Goal: Task Accomplishment & Management: Complete application form

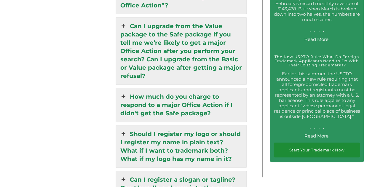
scroll to position [1215, 0]
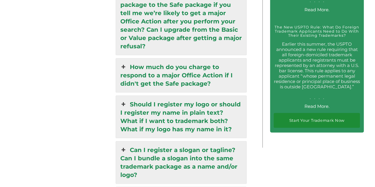
click at [213, 96] on link "Should I register my logo or should I register my name in plain text? What if I…" at bounding box center [181, 117] width 131 height 42
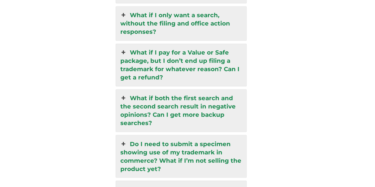
scroll to position [1554, 0]
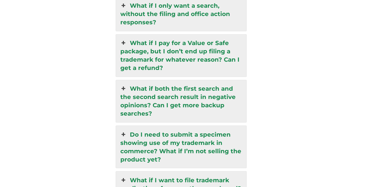
click at [216, 80] on link "What if both the first search and the second search result in negative opinions…" at bounding box center [181, 101] width 131 height 42
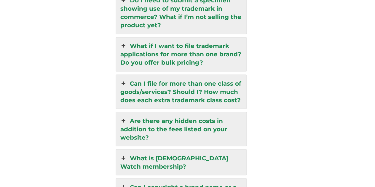
scroll to position [1628, 0]
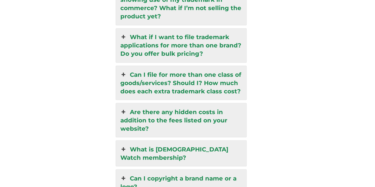
click at [201, 103] on link "Are there any hidden costs in addition to the fees listed on your website?" at bounding box center [181, 120] width 131 height 34
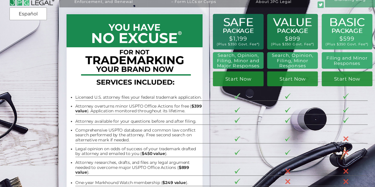
scroll to position [0, 0]
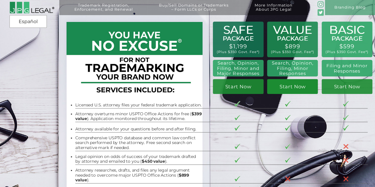
click at [298, 87] on link "Start Now" at bounding box center [292, 86] width 51 height 15
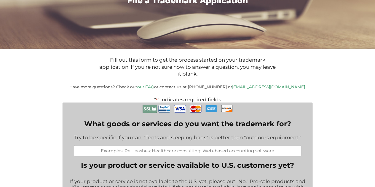
scroll to position [89, 0]
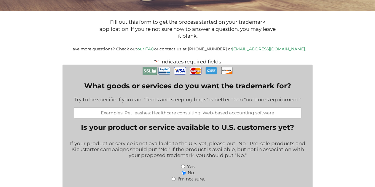
click at [191, 116] on input "What goods or services do you want the trademark for?" at bounding box center [187, 112] width 227 height 11
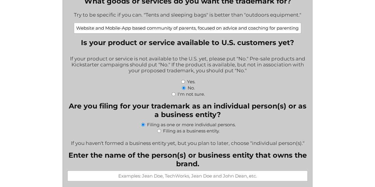
scroll to position [178, 0]
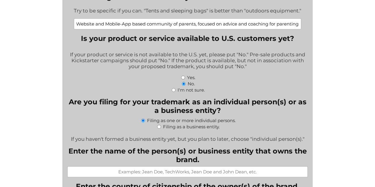
type input "Website and Mobile-App based community of parents, focused on advice and coachi…"
click at [158, 129] on input "Filing as a business entity." at bounding box center [159, 127] width 4 height 4
radio input "true"
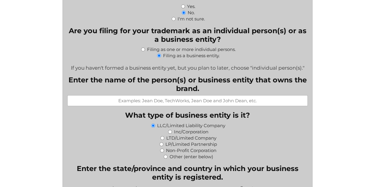
scroll to position [267, 0]
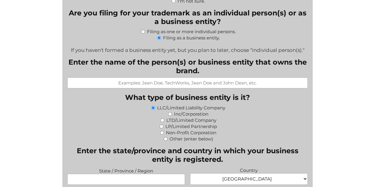
click at [207, 87] on input "Enter the name of the person(s) or business entity that owns the brand." at bounding box center [187, 82] width 240 height 11
type input "TwalkOn, Inc."
click at [168, 116] on input "Inc/Corporation" at bounding box center [170, 114] width 4 height 4
radio input "true"
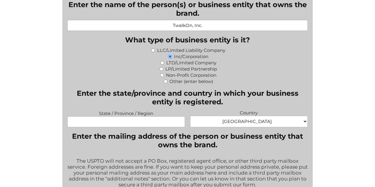
scroll to position [326, 0]
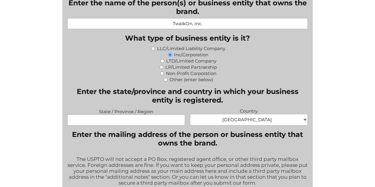
click at [152, 124] on input "State / Province / Region" at bounding box center [126, 119] width 118 height 11
type input "Delaware"
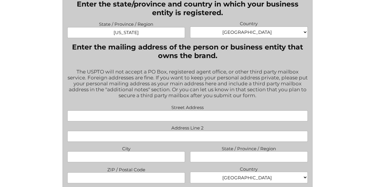
scroll to position [415, 0]
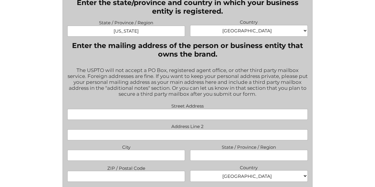
click at [162, 119] on input "Street Address" at bounding box center [187, 114] width 240 height 11
type input "930 Los Robles Ave"
type input "Palo Alto"
type input "CA"
type input "94306"
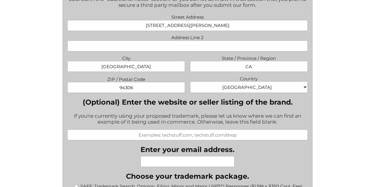
scroll to position [533, 0]
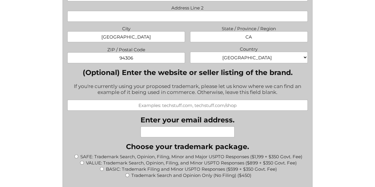
click at [155, 135] on input "Enter your email address." at bounding box center [187, 131] width 94 height 11
type input "smita@twalkon.com"
click at [352, 140] on div "File a Trademark Application Fill out this form to get the process started on y…" at bounding box center [187, 111] width 375 height 1288
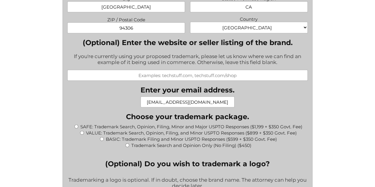
click at [80, 135] on input "VALUE: Trademark Search, Opinion, Filing, and Minor USPTO Responses ($899 + $35…" at bounding box center [82, 133] width 4 height 4
radio input "true"
type input "$1,249.00"
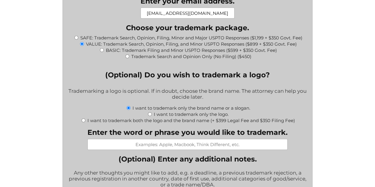
scroll to position [682, 0]
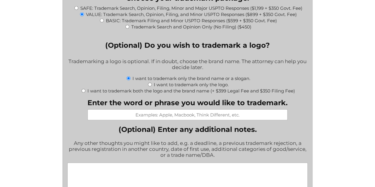
click at [235, 119] on input "Enter the word or phrase you would like to trademark." at bounding box center [187, 114] width 200 height 11
type input "TwalkOn"
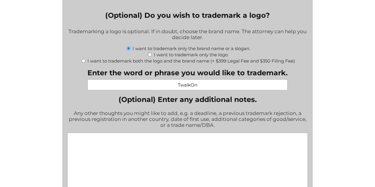
scroll to position [741, 0]
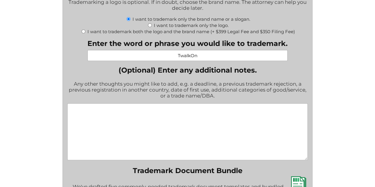
click at [172, 128] on textarea "(Optional) Enter any additional notes." at bounding box center [187, 131] width 240 height 57
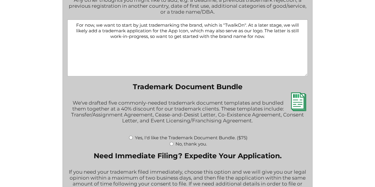
scroll to position [830, 0]
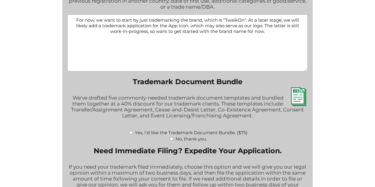
type textarea "For now, we want to start by just trademarking the brand, which is "TwalkOn". A…"
click at [170, 141] on input "No, thank you." at bounding box center [172, 139] width 4 height 4
radio input "true"
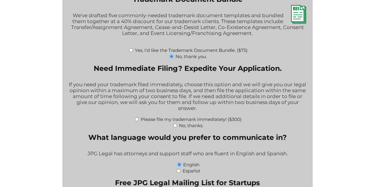
scroll to position [919, 0]
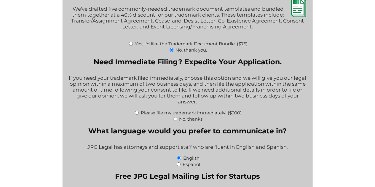
click at [175, 121] on input "No, thanks." at bounding box center [175, 119] width 4 height 4
radio input "true"
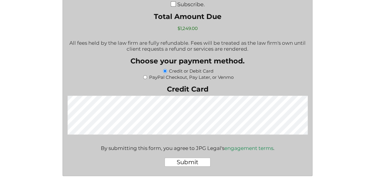
scroll to position [1126, 0]
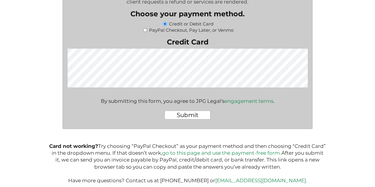
scroll to position [1186, 0]
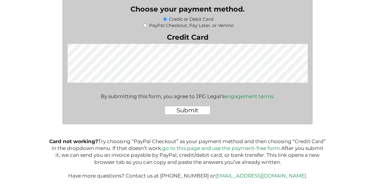
click at [191, 111] on input "Submit" at bounding box center [187, 110] width 46 height 9
